Goal: Task Accomplishment & Management: Use online tool/utility

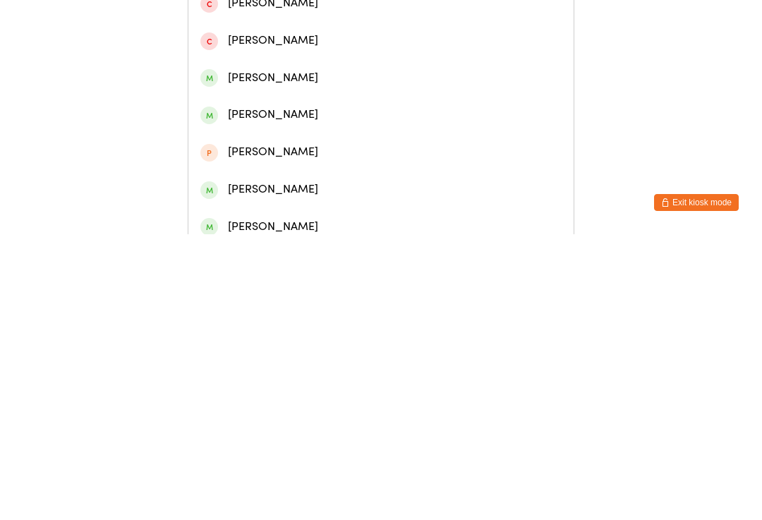
type input "[PERSON_NAME]"
click at [270, 183] on div "[PERSON_NAME]" at bounding box center [380, 177] width 361 height 19
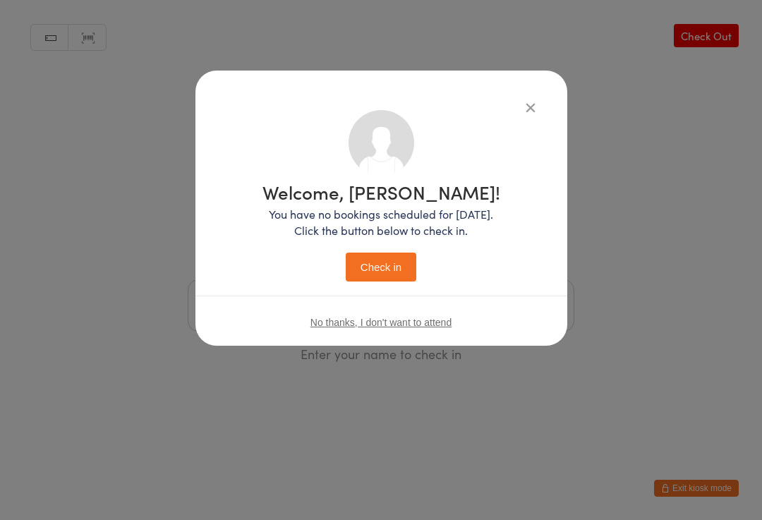
click at [370, 261] on button "Check in" at bounding box center [381, 267] width 71 height 29
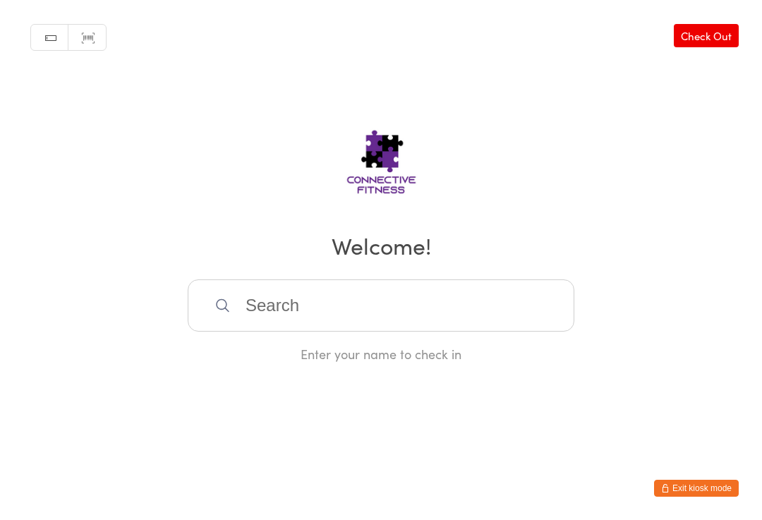
click at [714, 34] on link "Check Out" at bounding box center [706, 35] width 65 height 23
click at [370, 306] on input "search" at bounding box center [381, 305] width 387 height 52
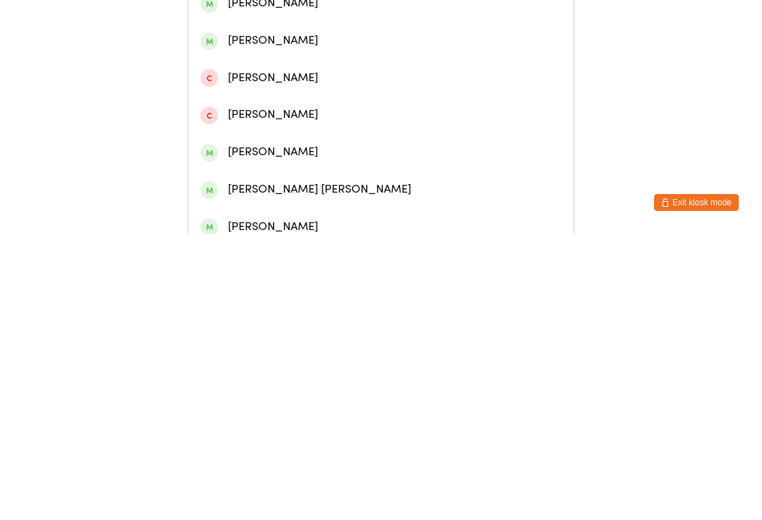
type input "[PERSON_NAME]"
click at [296, 112] on div "[PERSON_NAME]" at bounding box center [380, 102] width 361 height 19
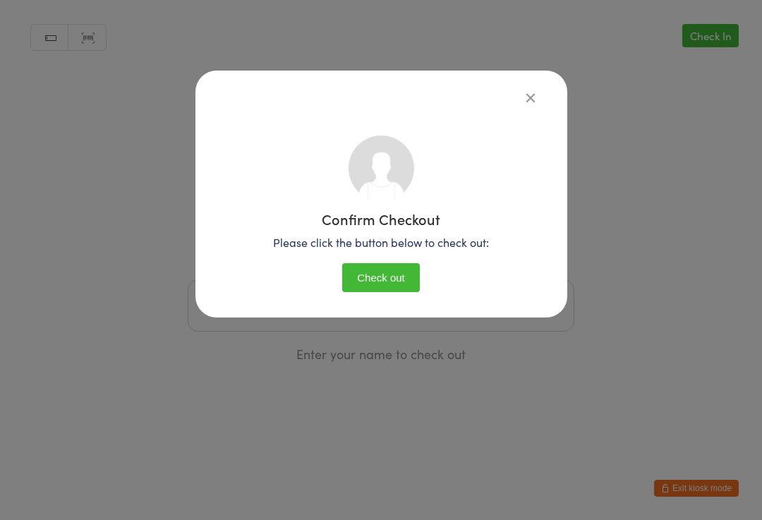
click at [397, 270] on button "Check out" at bounding box center [381, 277] width 78 height 29
